Goal: Task Accomplishment & Management: Manage account settings

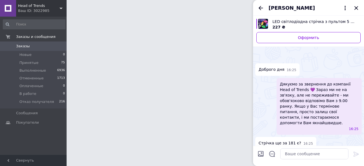
scroll to position [228, 0]
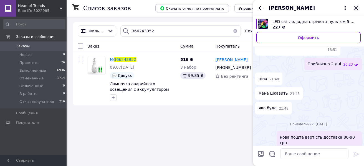
click at [356, 9] on icon "Закрыть" at bounding box center [356, 8] width 7 height 7
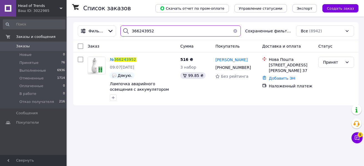
drag, startPoint x: 151, startPoint y: 31, endPoint x: 129, endPoint y: 32, distance: 21.4
click at [129, 32] on div "366243952" at bounding box center [180, 31] width 120 height 11
paste input "87103"
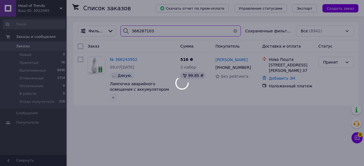
type input "366287103"
click at [357, 136] on div at bounding box center [182, 83] width 364 height 166
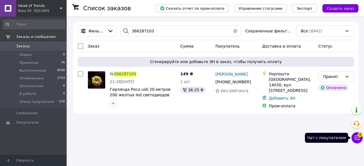
click at [356, 136] on icon at bounding box center [357, 138] width 5 height 5
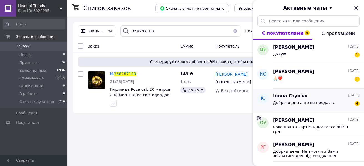
click at [291, 104] on span "Доброго дня а це ви продаєте" at bounding box center [304, 103] width 62 height 4
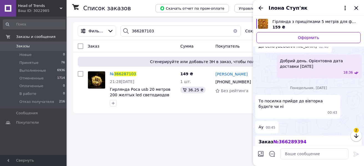
scroll to position [184, 0]
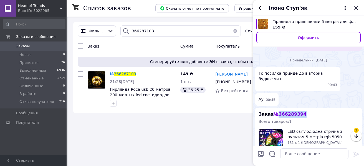
drag, startPoint x: 300, startPoint y: 96, endPoint x: 278, endPoint y: 97, distance: 22.2
click at [278, 108] on div "Заказ № 366289394 Всего товаров: 1 LED світлодіодна стрічка з пультом 5 метрів …" at bounding box center [308, 149] width 107 height 82
copy span "366289394"
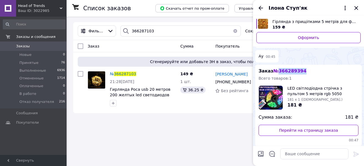
scroll to position [228, 0]
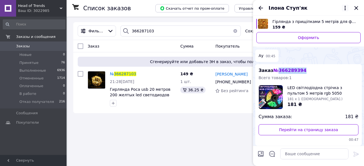
click at [345, 8] on icon at bounding box center [345, 8] width 1 height 4
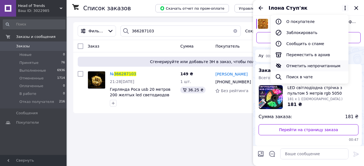
click at [303, 68] on button "Отметить непрочитанным" at bounding box center [310, 65] width 78 height 11
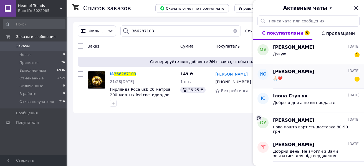
click at [288, 80] on div "🙏🏻❤️ 1" at bounding box center [316, 79] width 87 height 9
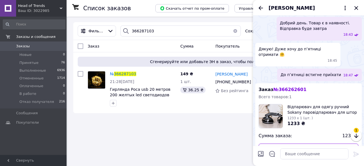
scroll to position [207, 0]
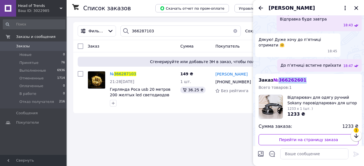
drag, startPoint x: 302, startPoint y: 64, endPoint x: 278, endPoint y: 64, distance: 24.7
click at [278, 74] on div "Заказ № 366262601 Всего товаров: 1 Відпарювач для одягу ручний Sokany паровідпа…" at bounding box center [308, 115] width 107 height 82
copy span "366262601"
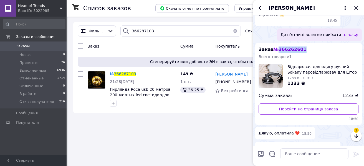
scroll to position [318, 0]
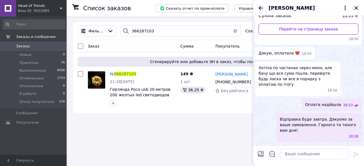
click at [261, 9] on icon "Назад" at bounding box center [260, 8] width 7 height 7
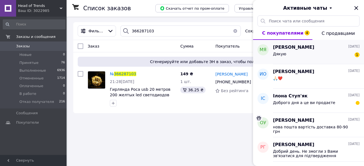
click at [284, 57] on div "Дякую" at bounding box center [279, 56] width 13 height 8
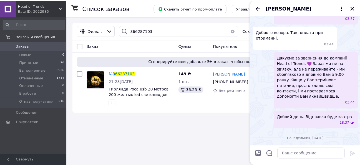
scroll to position [154, 0]
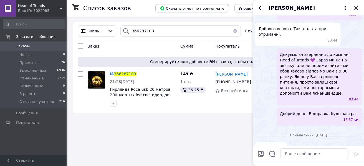
click at [262, 9] on icon "Назад" at bounding box center [260, 8] width 7 height 7
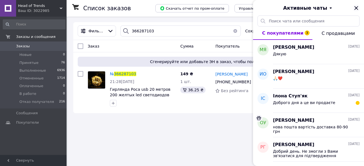
click at [356, 7] on icon "Закрыть" at bounding box center [356, 8] width 7 height 7
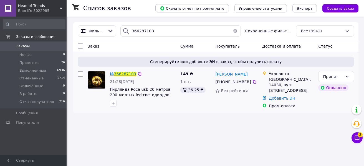
click at [120, 74] on span "366287103" at bounding box center [125, 74] width 22 height 4
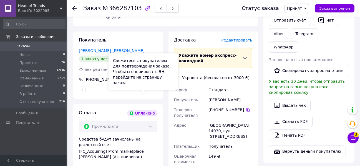
scroll to position [194, 0]
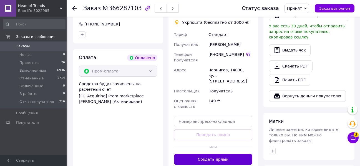
click at [212, 154] on button "Создать ярлык" at bounding box center [213, 159] width 78 height 11
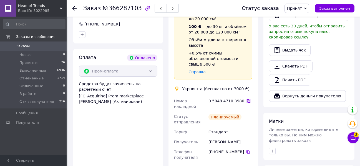
click at [246, 99] on icon at bounding box center [248, 101] width 4 height 4
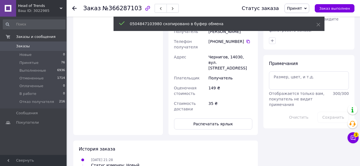
scroll to position [305, 0]
click at [223, 118] on button "Распечатать ярлык" at bounding box center [213, 123] width 78 height 11
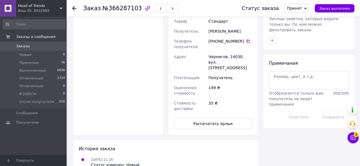
click at [59, 7] on span "Head of Trends" at bounding box center [39, 5] width 42 height 5
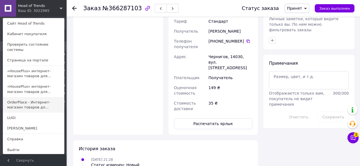
click at [22, 99] on link "OrderPlace - Интернет-магазин товаров дл..." at bounding box center [33, 105] width 61 height 16
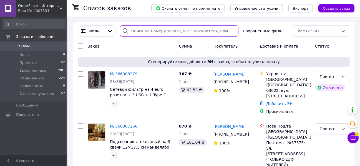
click at [136, 31] on input "search" at bounding box center [179, 31] width 118 height 11
paste input "366290531"
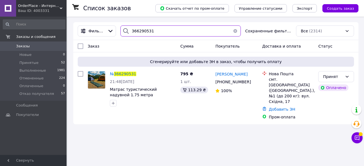
type input "366290531"
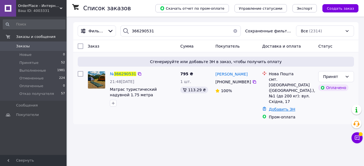
click at [286, 107] on link "Добавить ЭН" at bounding box center [282, 109] width 26 height 4
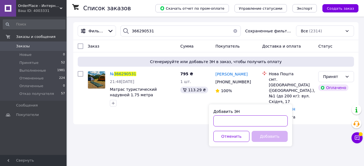
click at [233, 123] on input "Добавить ЭН" at bounding box center [250, 121] width 74 height 11
paste input "20451269161211"
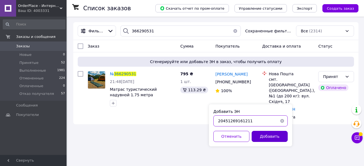
type input "20451269161211"
click at [265, 136] on button "Добавить" at bounding box center [270, 136] width 36 height 11
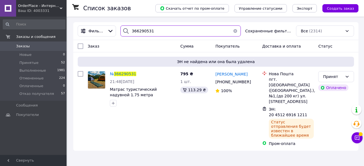
drag, startPoint x: 150, startPoint y: 33, endPoint x: 129, endPoint y: 33, distance: 21.1
click at [129, 33] on div "366290531" at bounding box center [180, 31] width 120 height 11
paste input "3359"
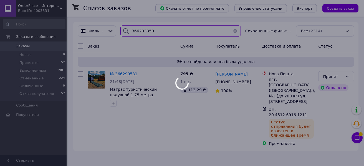
type input "366293359"
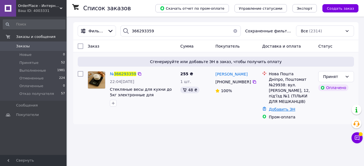
click at [280, 110] on link "Добавить ЭН" at bounding box center [282, 109] width 26 height 4
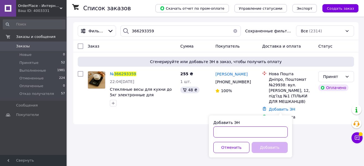
click at [241, 132] on input "Добавить ЭН" at bounding box center [250, 132] width 74 height 11
paste input "20451269162390"
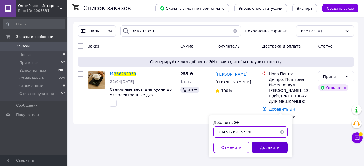
type input "20451269162390"
click at [260, 147] on button "Добавить" at bounding box center [270, 147] width 36 height 11
